Goal: Task Accomplishment & Management: Use online tool/utility

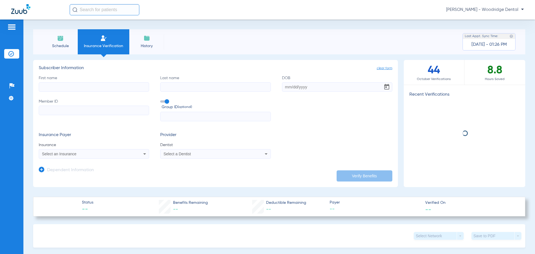
click at [111, 87] on input "First name" at bounding box center [94, 86] width 110 height 9
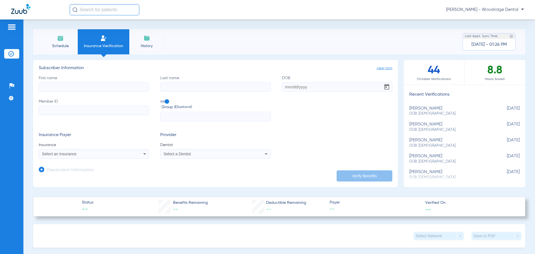
click at [93, 85] on input "First name" at bounding box center [94, 86] width 110 height 9
type input "[PERSON_NAME]"
type input "[DATE]"
paste input "958088736-00"
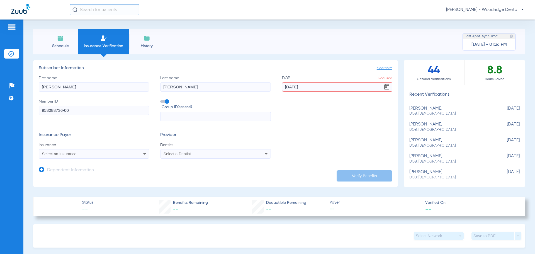
type input "958088736-00"
click at [113, 154] on div "Select an Insurance" at bounding box center [83, 154] width 83 height 4
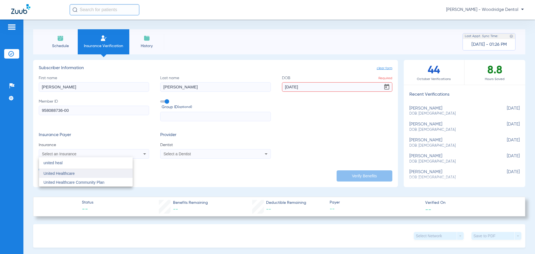
type input "united heal"
click at [108, 176] on mat-option "United Healthcare" at bounding box center [86, 173] width 94 height 9
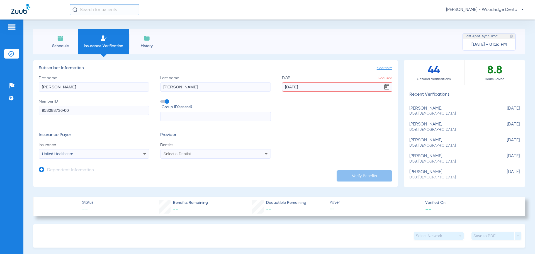
click at [186, 155] on span "Select a Dentist" at bounding box center [177, 154] width 27 height 4
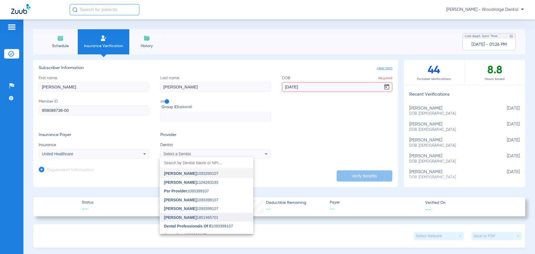
click at [204, 218] on span "[PERSON_NAME] 1851965701" at bounding box center [191, 217] width 54 height 4
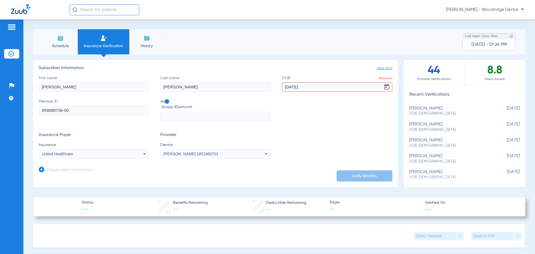
click at [299, 86] on input "[DATE]" at bounding box center [337, 86] width 110 height 9
type input "[DATE]"
click at [363, 176] on button "Verify Benefits" at bounding box center [365, 175] width 56 height 11
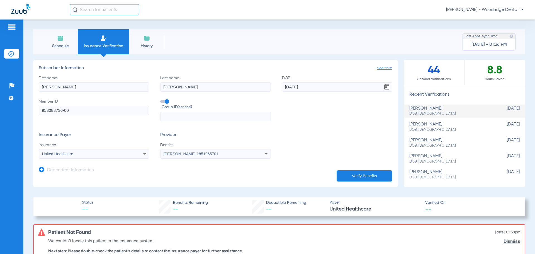
click at [71, 111] on input "958088736-00" at bounding box center [94, 110] width 110 height 9
type input "958088736"
click at [370, 175] on button "Verify Benefits" at bounding box center [365, 175] width 56 height 11
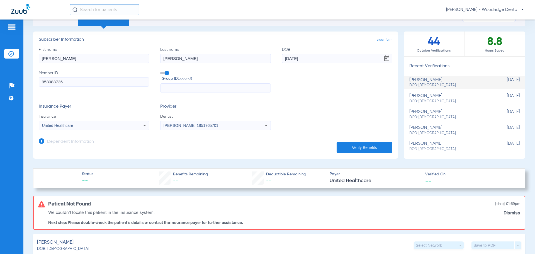
scroll to position [28, 0]
click at [313, 60] on input "[DATE]" at bounding box center [337, 58] width 110 height 9
type input "[DATE]"
click at [361, 145] on button "Verify Benefits" at bounding box center [365, 147] width 56 height 11
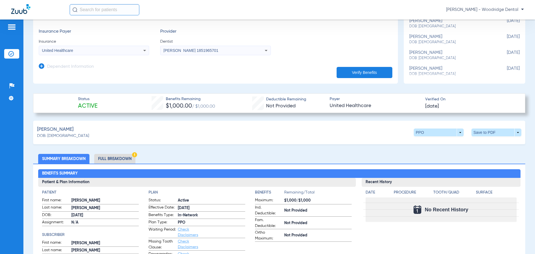
scroll to position [139, 0]
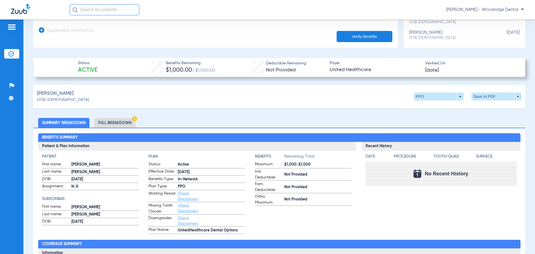
click at [103, 121] on li "Full Breakdown" at bounding box center [114, 123] width 41 height 10
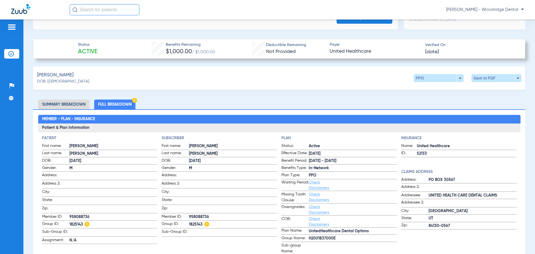
scroll to position [167, 0]
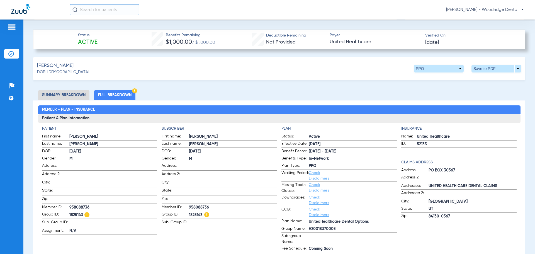
click at [190, 212] on span "1825143" at bounding box center [233, 215] width 88 height 7
click at [193, 212] on span "1825143" at bounding box center [233, 215] width 88 height 7
copy span "1825143"
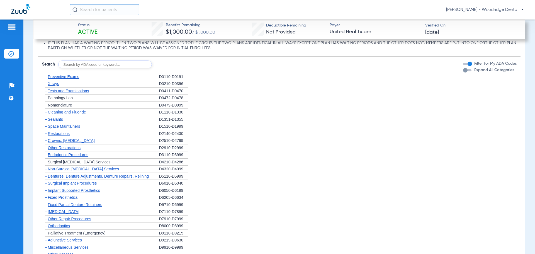
scroll to position [725, 0]
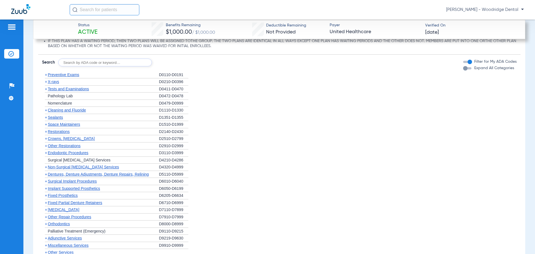
click at [134, 66] on input "text" at bounding box center [105, 63] width 94 height 8
type input "2991, 7953, 8090 ,9944, 1208, 1206"
click button "Search" at bounding box center [173, 63] width 22 height 8
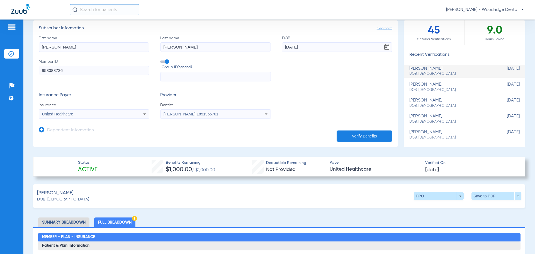
scroll to position [0, 0]
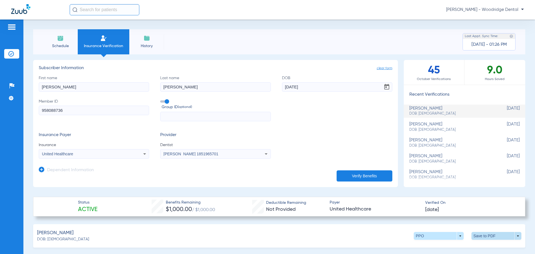
click at [496, 235] on span at bounding box center [496, 235] width 13 height 13
click at [452, 244] on button "insert_drive_file Save to PDF" at bounding box center [445, 246] width 42 height 11
